Goal: Find specific page/section: Find specific page/section

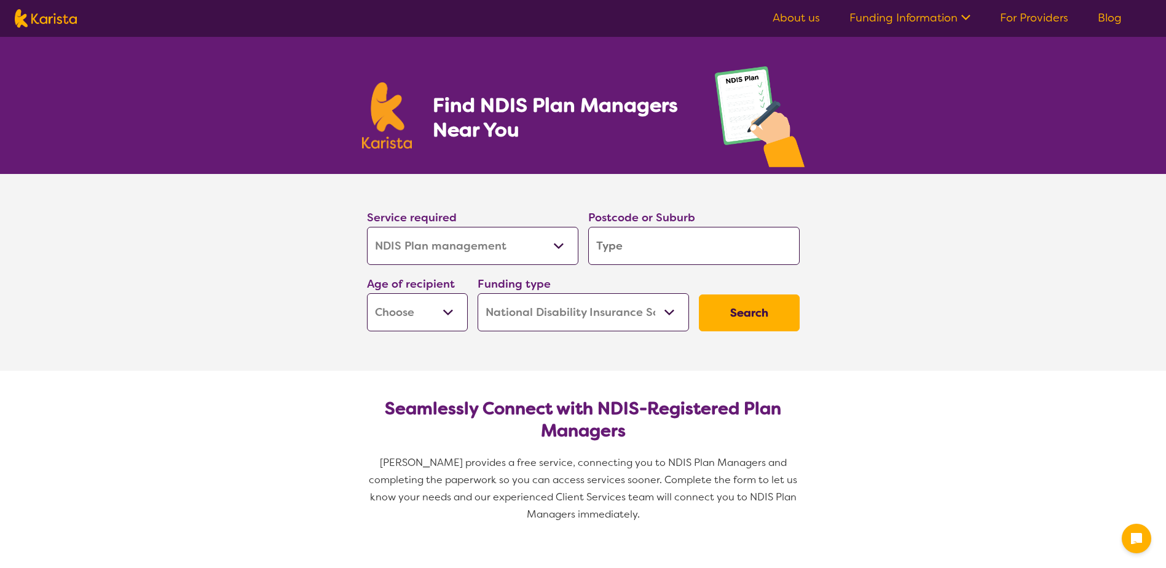
select select "NDIS Plan management"
select select "NDIS"
select select "NDIS Plan management"
select select "NDIS"
click at [478, 246] on select "Allied Health Assistant Assessment ([MEDICAL_DATA] or [MEDICAL_DATA]) Behaviour…" at bounding box center [472, 246] width 211 height 38
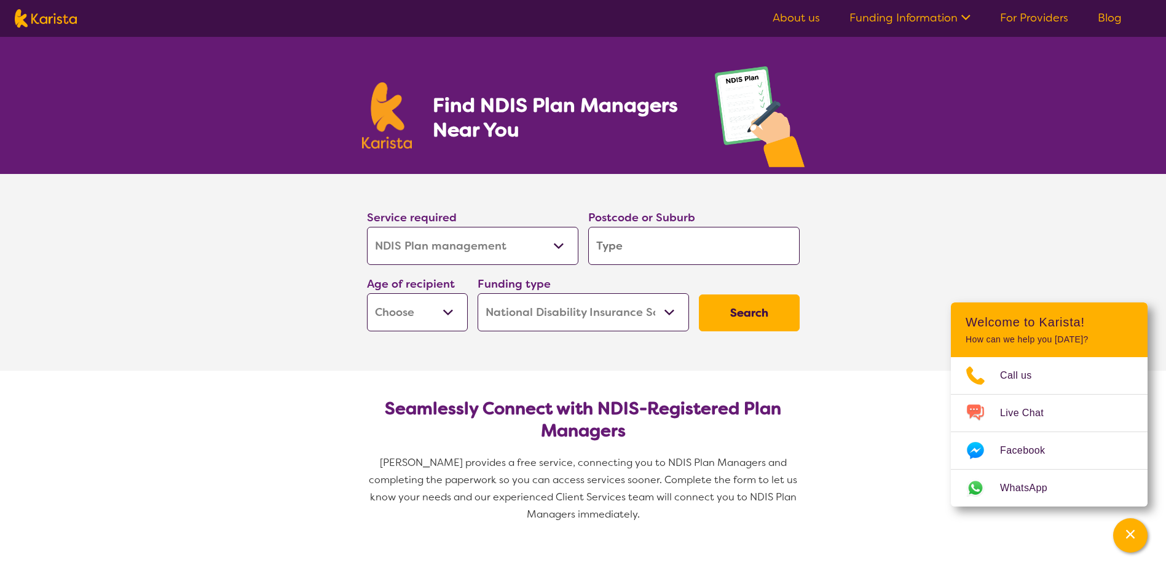
select select "Support worker"
click at [367, 227] on select "Allied Health Assistant Assessment ([MEDICAL_DATA] or [MEDICAL_DATA]) Behaviour…" at bounding box center [472, 246] width 211 height 38
select select "Support worker"
click at [459, 296] on select "Early Childhood - 0 to 9 Child - 10 to 11 Adolescent - 12 to 17 Adult - 18 to 6…" at bounding box center [417, 312] width 101 height 38
select select "AD"
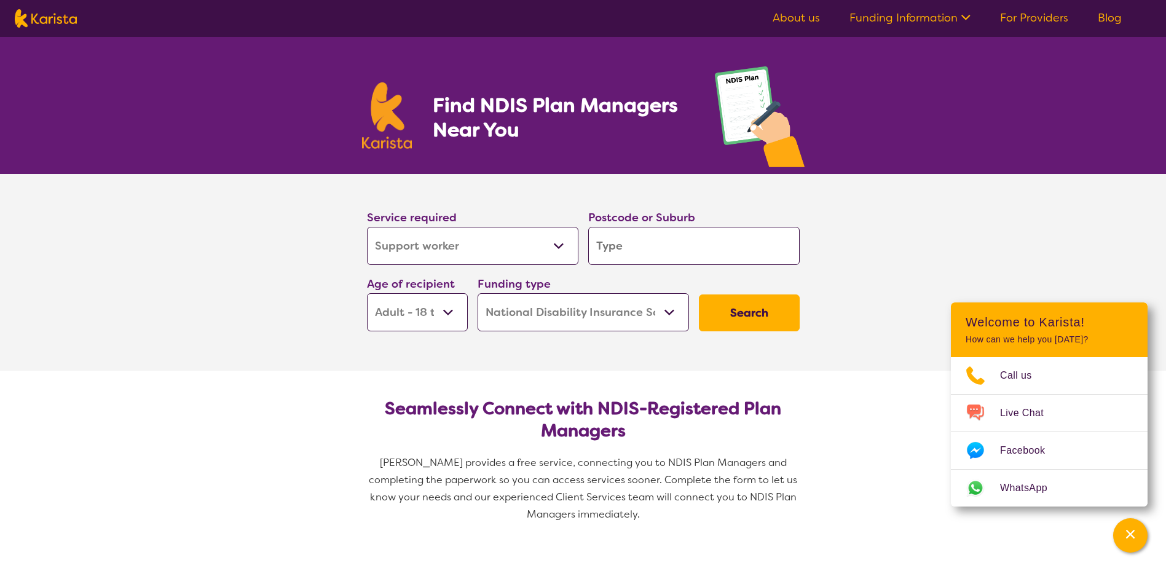
click at [367, 293] on select "Early Childhood - 0 to 9 Child - 10 to 11 Adolescent - 12 to 17 Adult - 18 to 6…" at bounding box center [417, 312] width 101 height 38
select select "AD"
click at [593, 248] on input "search" at bounding box center [693, 246] width 211 height 38
click at [583, 313] on select "Home Care Package (HCP) National Disability Insurance Scheme (NDIS) I don't know" at bounding box center [583, 312] width 211 height 38
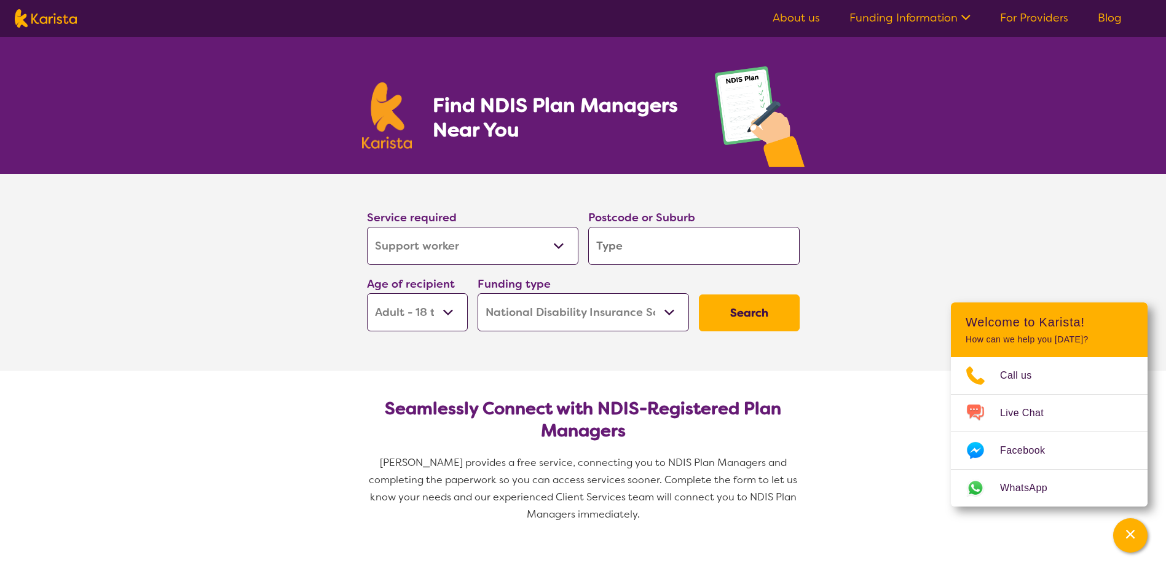
click at [701, 234] on input "search" at bounding box center [693, 246] width 211 height 38
click at [758, 304] on button "Search" at bounding box center [749, 312] width 101 height 37
